Goal: Task Accomplishment & Management: Use online tool/utility

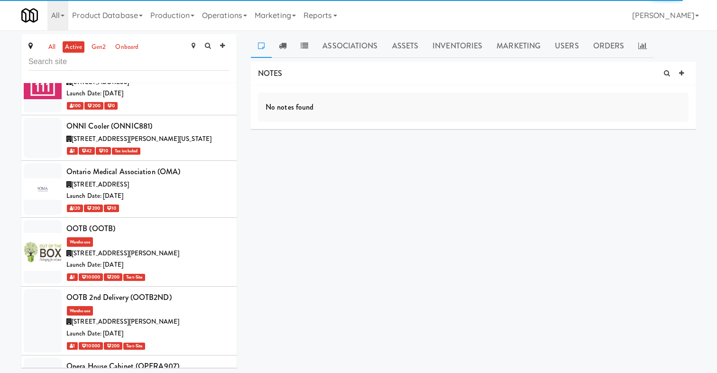
scroll to position [26646, 0]
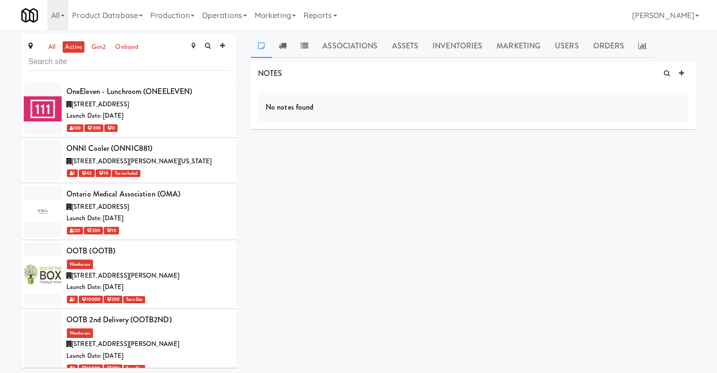
copy div "PANTR633"
click at [221, 13] on link "Operations" at bounding box center [224, 15] width 53 height 30
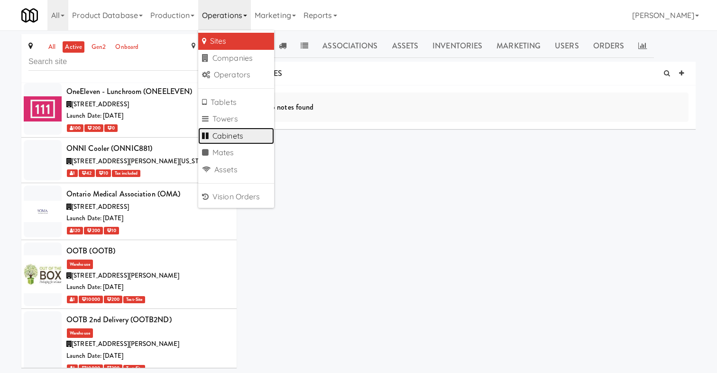
click at [237, 138] on link "Cabinets" at bounding box center [236, 135] width 76 height 17
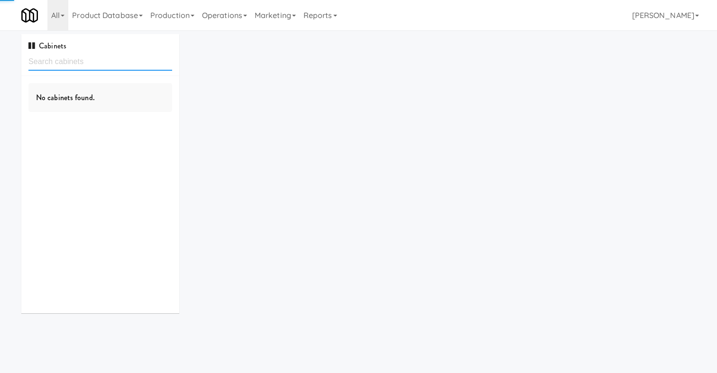
paste input "PANTR633"
type input "PANTR633"
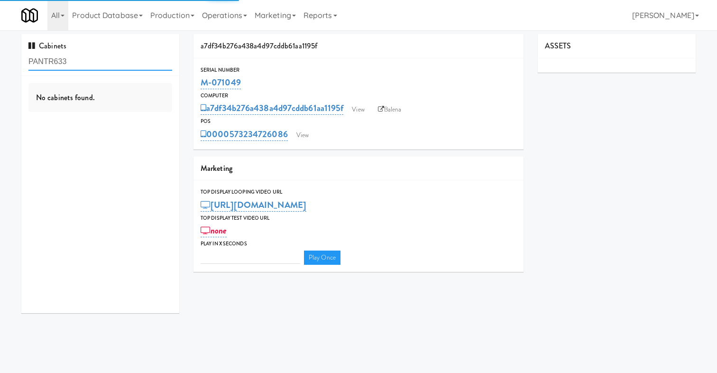
type input "3"
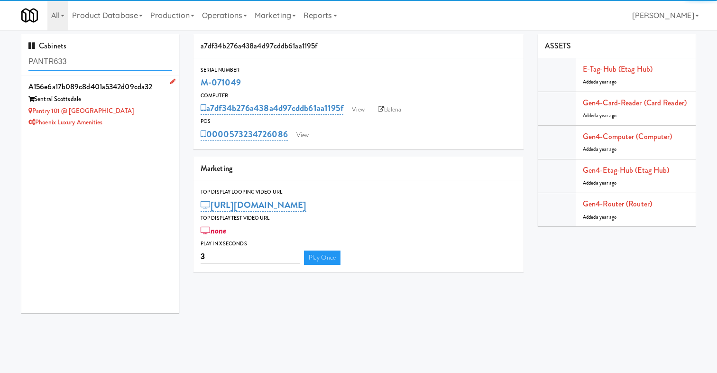
type input "PANTR633"
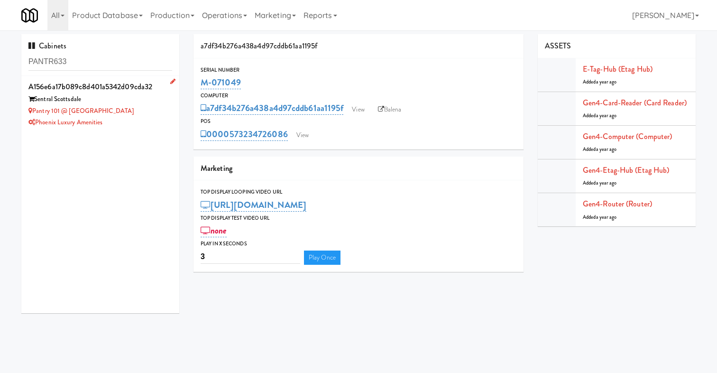
click at [149, 102] on div "Sentral Scottsdale" at bounding box center [100, 99] width 144 height 12
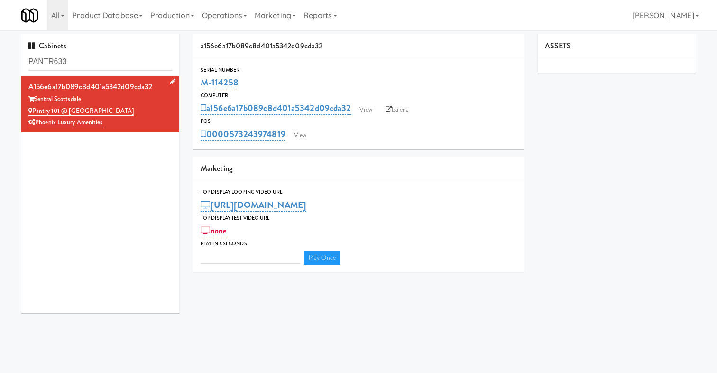
type input "3"
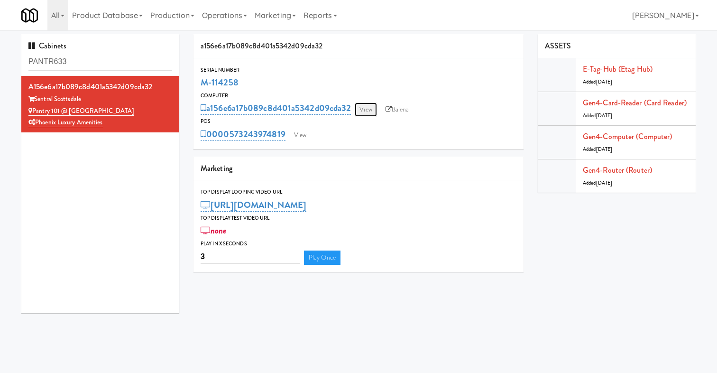
click at [372, 109] on link "View" at bounding box center [366, 109] width 22 height 14
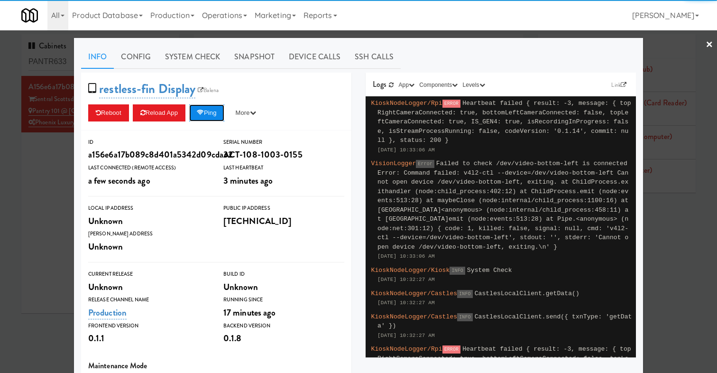
click at [213, 114] on button "Ping" at bounding box center [206, 112] width 35 height 17
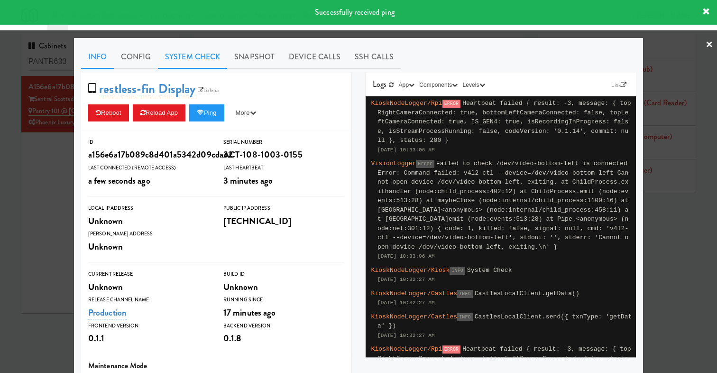
click at [200, 59] on link "System Check" at bounding box center [192, 57] width 69 height 24
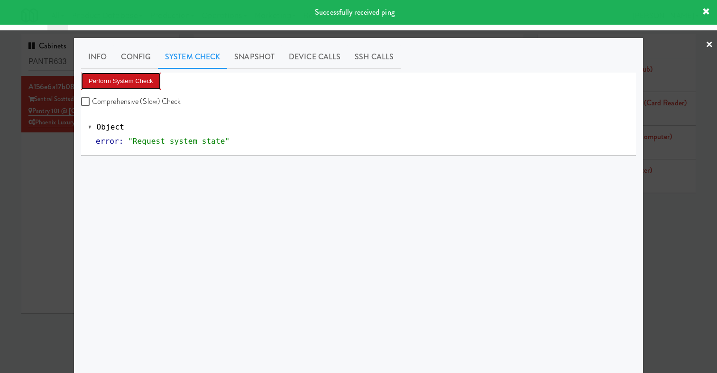
click at [124, 87] on button "Perform System Check" at bounding box center [121, 81] width 80 height 17
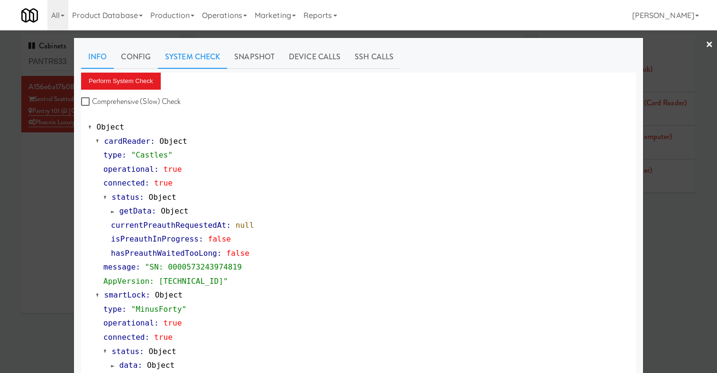
click at [96, 54] on link "Info" at bounding box center [97, 57] width 33 height 24
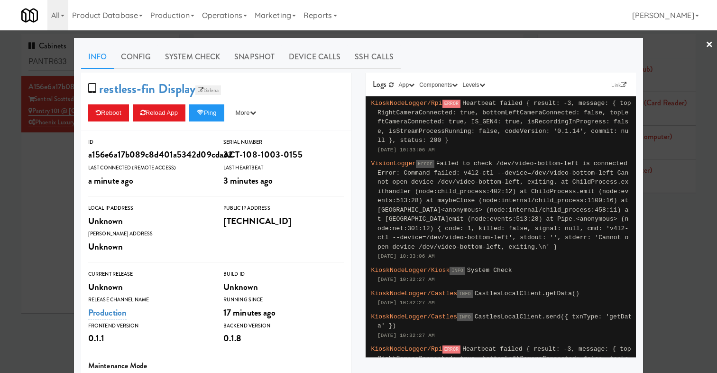
click at [211, 90] on link "Balena" at bounding box center [208, 89] width 26 height 9
click at [188, 53] on link "System Check" at bounding box center [192, 57] width 69 height 24
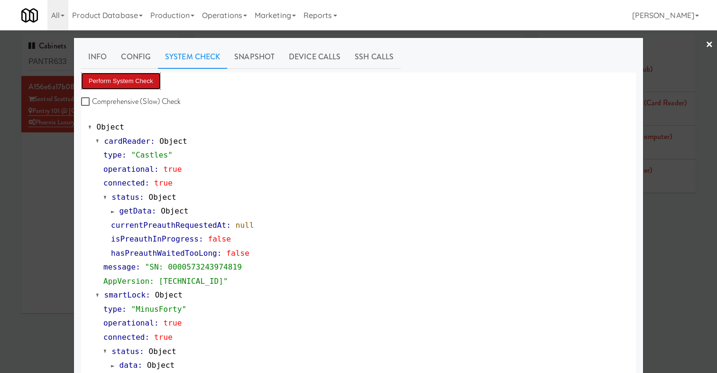
click at [134, 73] on button "Perform System Check" at bounding box center [121, 81] width 80 height 17
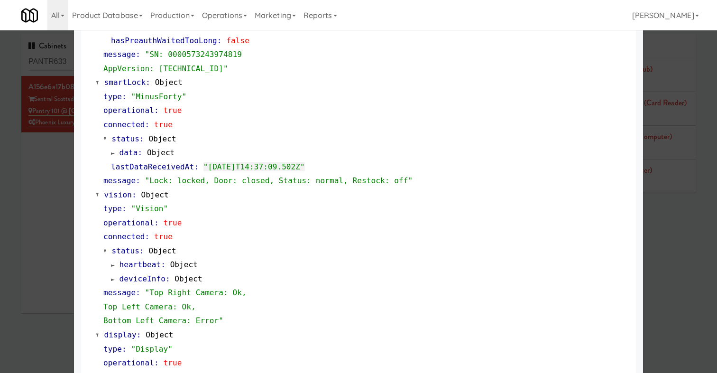
scroll to position [364, 0]
